Goal: Task Accomplishment & Management: Manage account settings

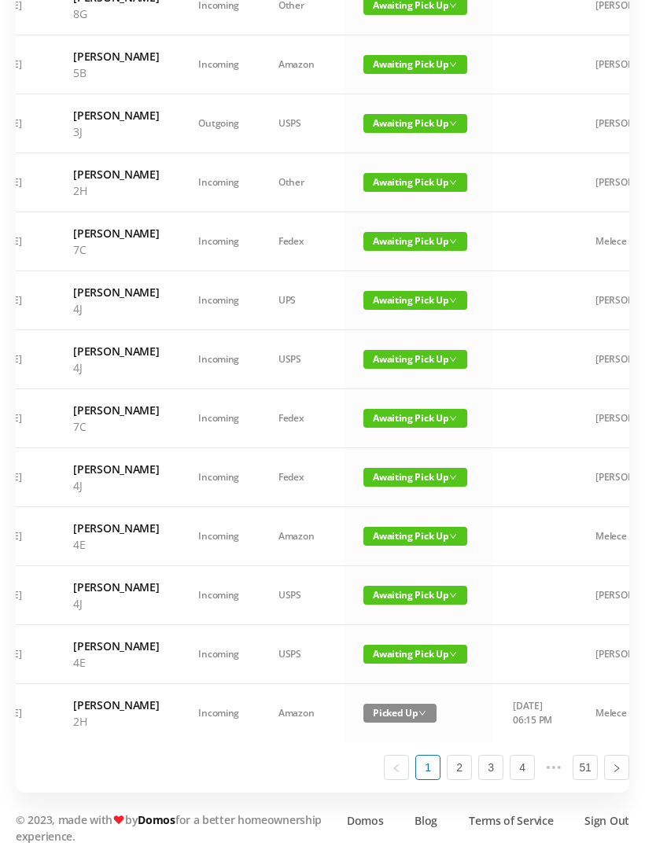
scroll to position [875, 0]
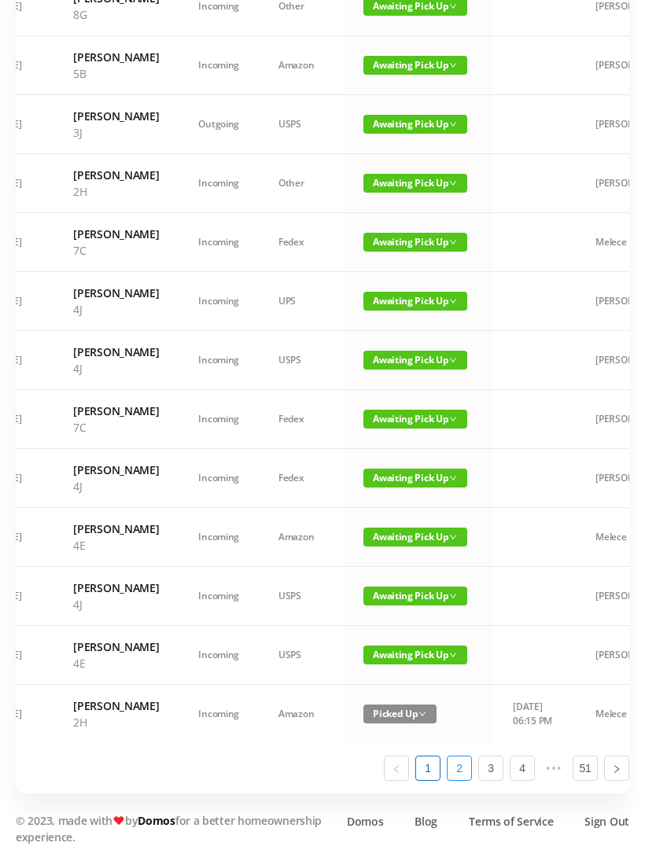
click at [469, 780] on link "2" at bounding box center [460, 769] width 24 height 24
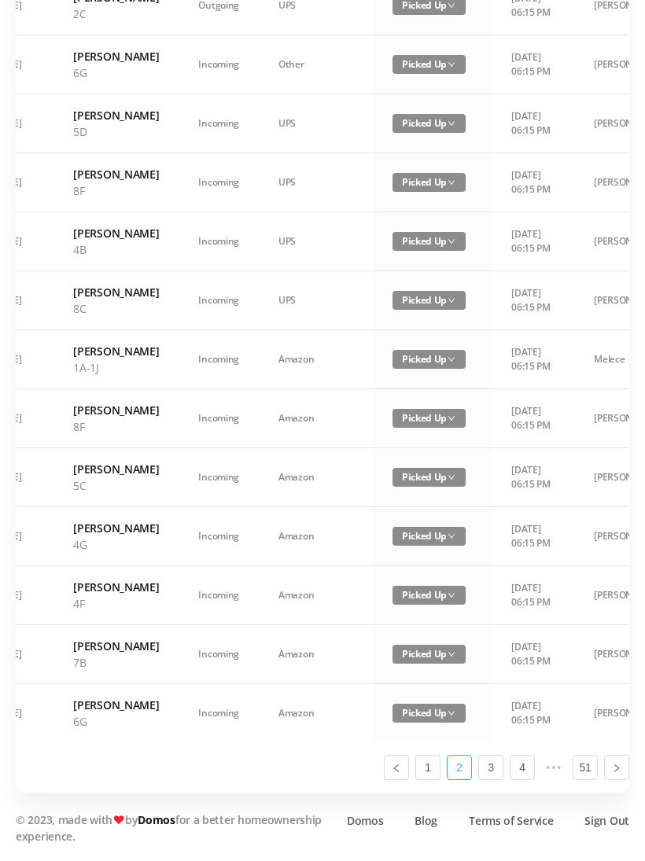
scroll to position [891, 0]
click at [497, 780] on link "3" at bounding box center [491, 769] width 24 height 24
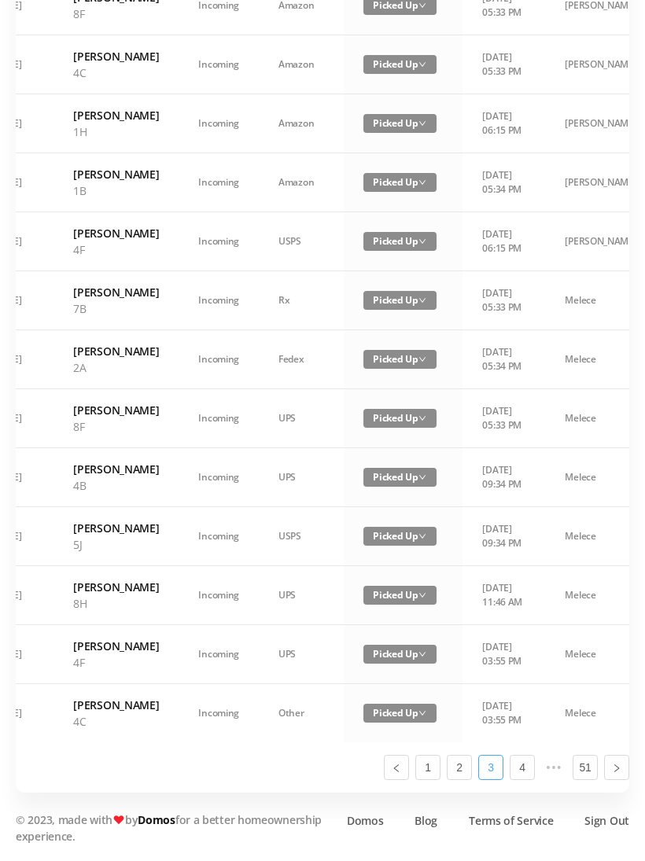
scroll to position [924, 0]
click at [430, 780] on link "1" at bounding box center [428, 769] width 24 height 24
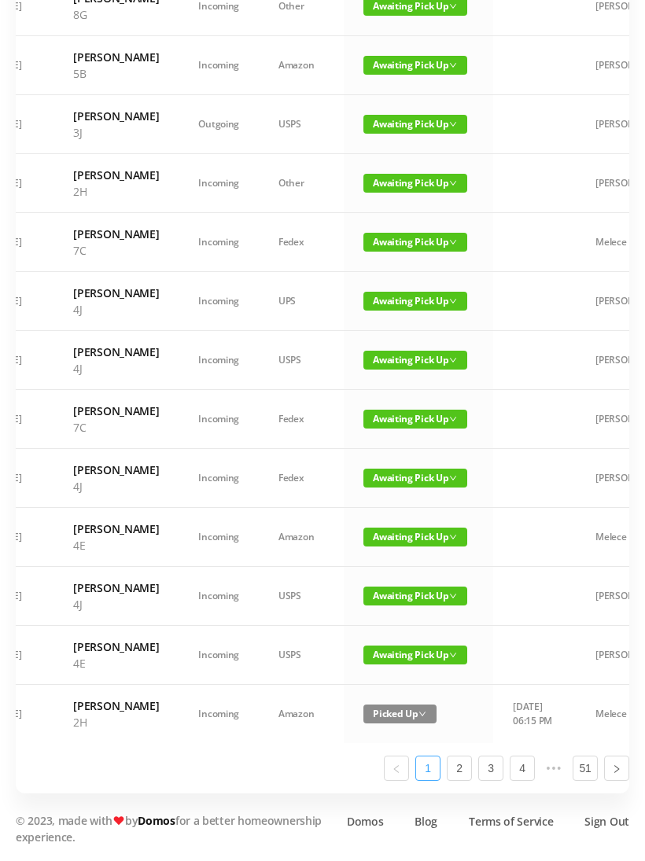
scroll to position [875, 0]
click at [397, 663] on span "Awaiting Pick Up" at bounding box center [415, 655] width 104 height 19
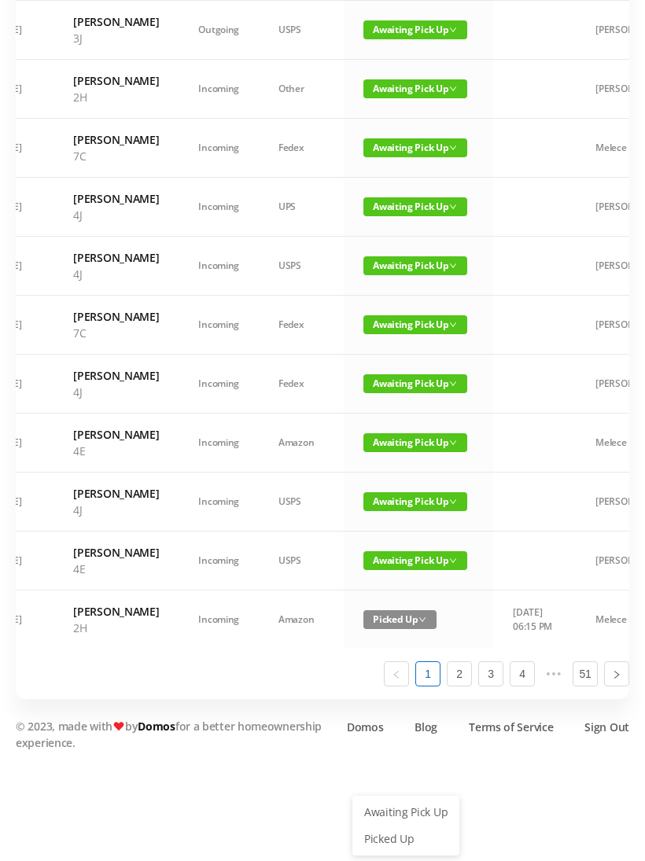
click at [397, 827] on link "Picked Up" at bounding box center [406, 839] width 102 height 25
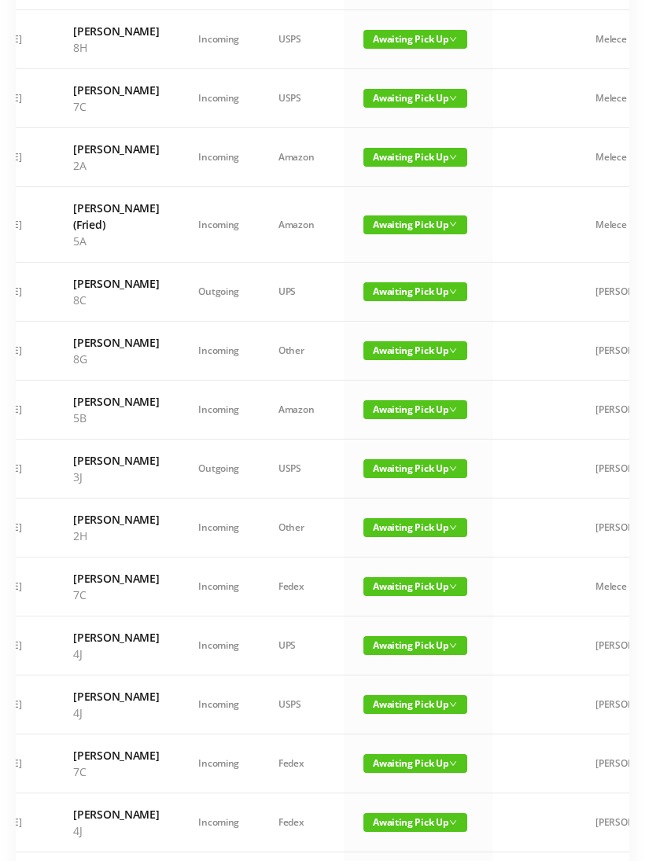
scroll to position [311, 0]
click at [419, 360] on span "Awaiting Pick Up" at bounding box center [415, 350] width 104 height 19
click at [397, 507] on link "Picked Up" at bounding box center [406, 505] width 102 height 25
click at [405, 419] on span "Awaiting Pick Up" at bounding box center [415, 409] width 104 height 19
click at [402, 562] on link "Picked Up" at bounding box center [406, 564] width 102 height 25
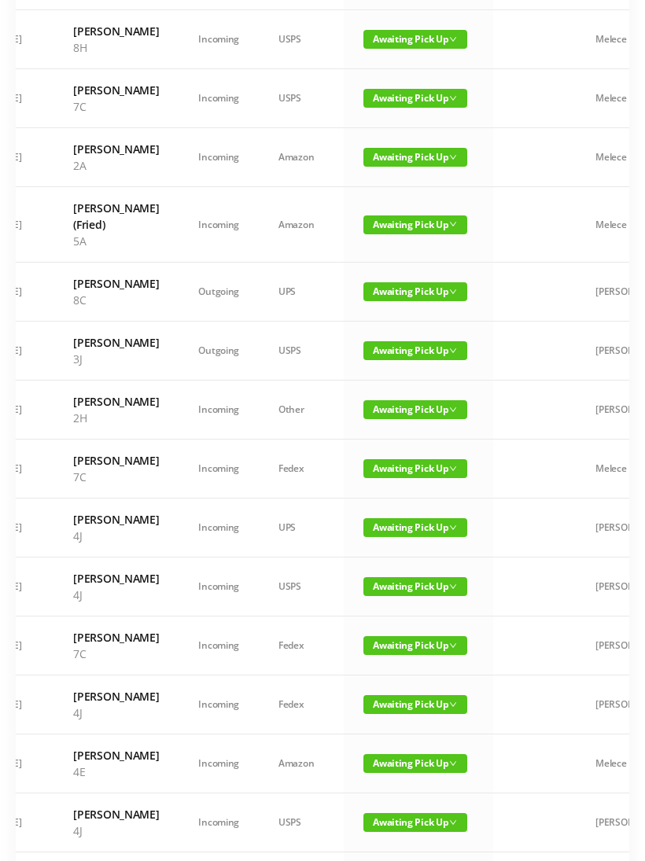
click at [393, 419] on span "Awaiting Pick Up" at bounding box center [415, 409] width 104 height 19
click at [389, 585] on link "Picked Up" at bounding box center [406, 589] width 102 height 25
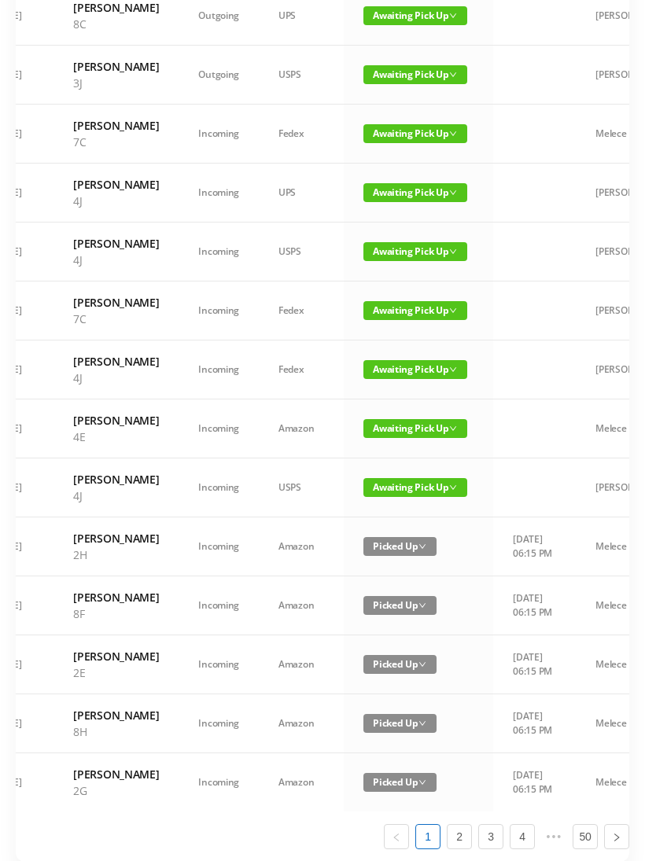
scroll to position [587, 0]
click at [400, 438] on span "Awaiting Pick Up" at bounding box center [415, 428] width 104 height 19
click at [402, 657] on link "Picked Up" at bounding box center [406, 657] width 102 height 25
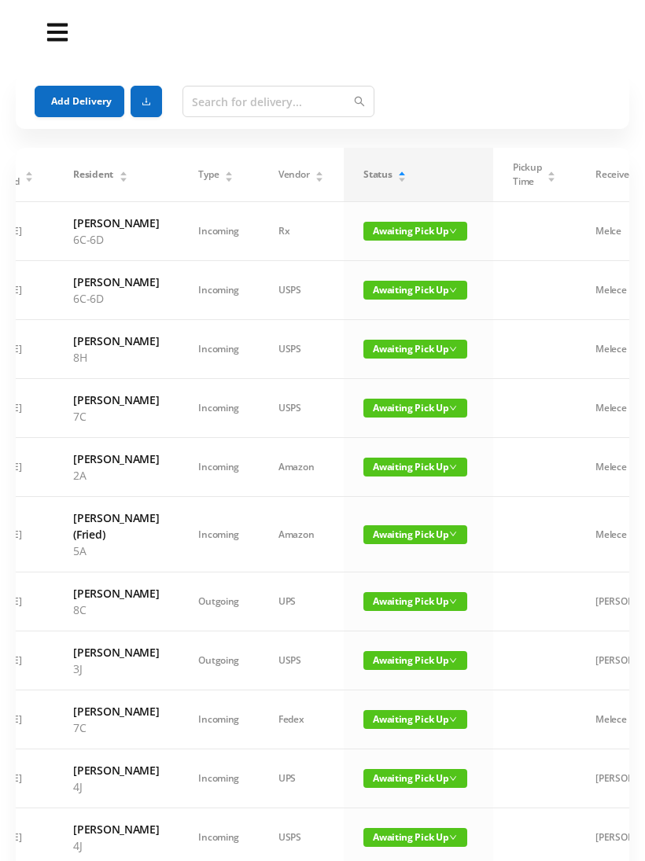
scroll to position [15, 0]
